Goal: Information Seeking & Learning: Check status

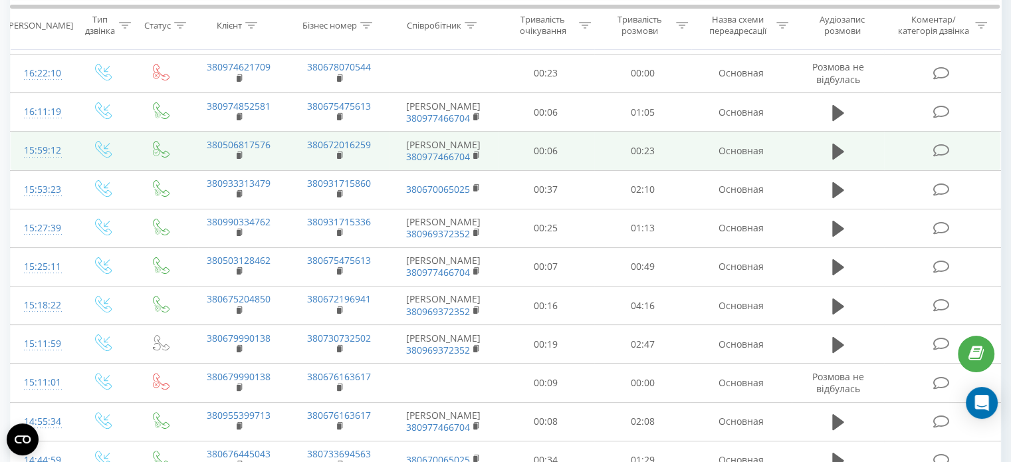
scroll to position [332, 0]
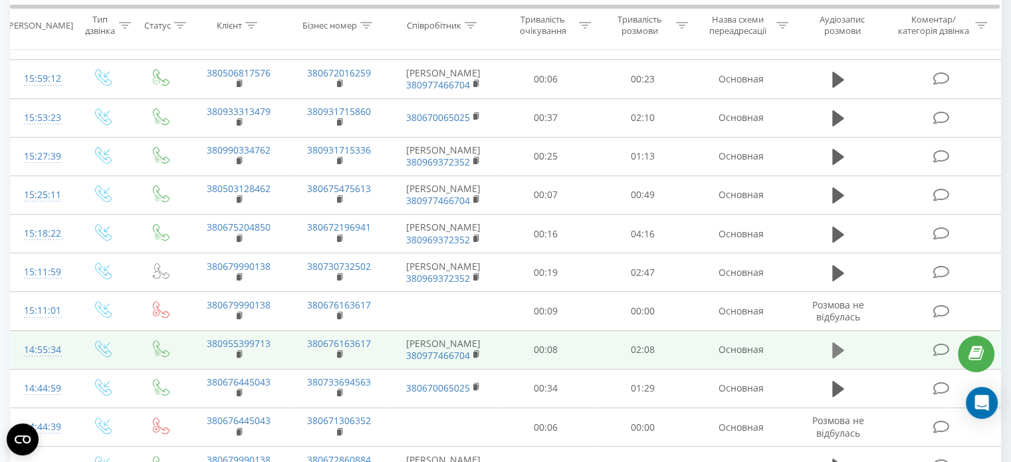
click at [835, 345] on icon at bounding box center [838, 350] width 12 height 16
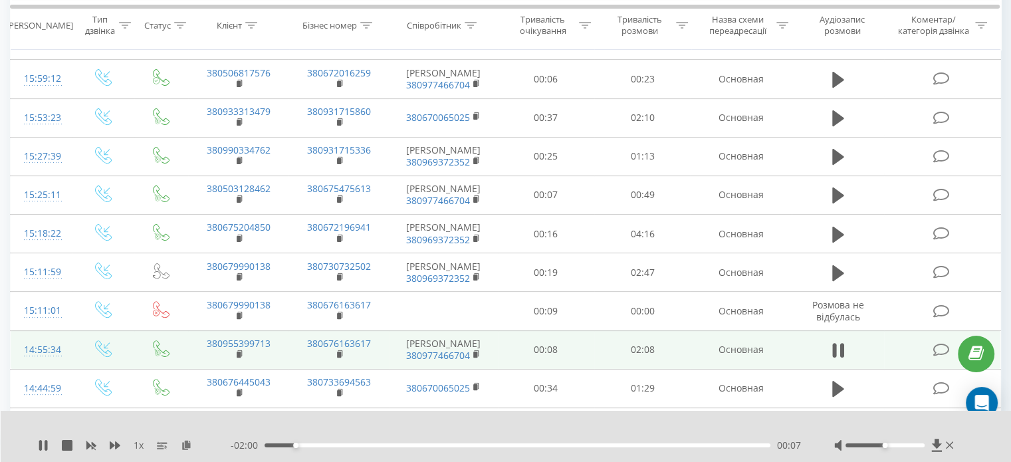
click at [895, 445] on div at bounding box center [884, 445] width 79 height 4
click at [906, 446] on div at bounding box center [884, 445] width 79 height 4
click at [913, 445] on div at bounding box center [884, 445] width 79 height 4
click at [922, 445] on div at bounding box center [884, 445] width 79 height 4
click at [923, 445] on div "Accessibility label" at bounding box center [923, 445] width 5 height 5
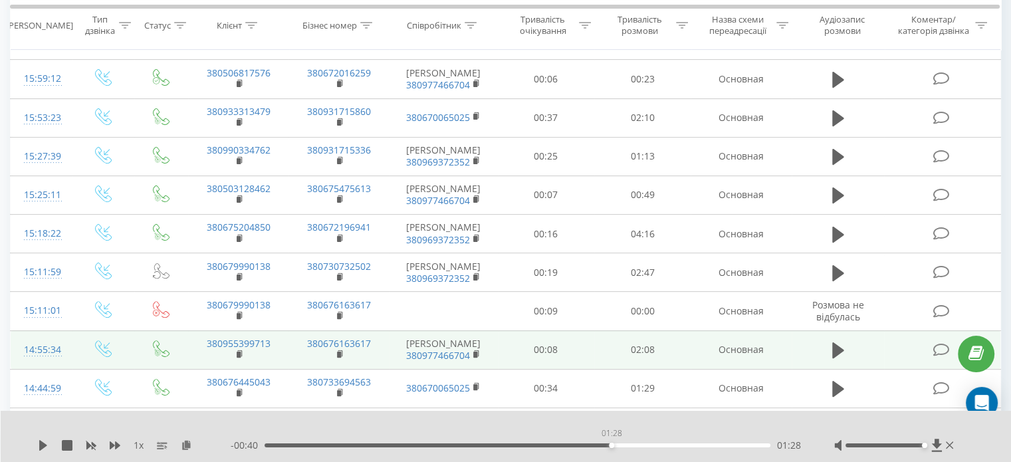
click at [610, 445] on div "01:28" at bounding box center [517, 445] width 506 height 4
click at [40, 443] on icon at bounding box center [43, 445] width 8 height 11
click at [565, 445] on div "01:16" at bounding box center [517, 445] width 506 height 4
click at [499, 445] on div "01:20" at bounding box center [517, 445] width 506 height 4
click at [297, 444] on div "02:04" at bounding box center [517, 445] width 506 height 4
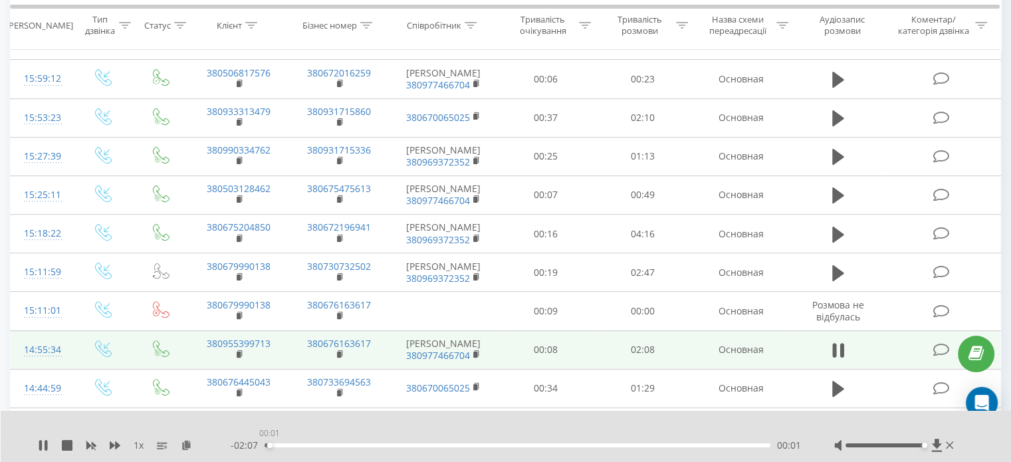
click at [269, 443] on div "00:01" at bounding box center [517, 445] width 506 height 4
click at [38, 448] on icon at bounding box center [43, 445] width 11 height 11
click at [35, 449] on div "1 x - 01:20 00:48 00:48" at bounding box center [506, 436] width 1011 height 51
click at [47, 441] on icon at bounding box center [43, 445] width 11 height 11
